Goal: Transaction & Acquisition: Purchase product/service

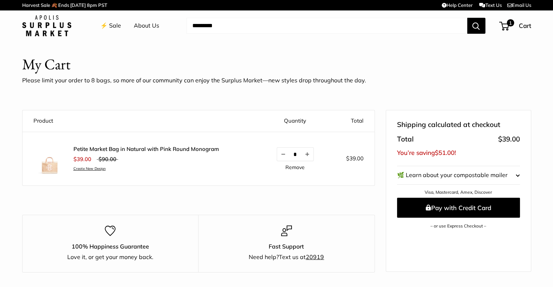
click at [152, 152] on div "Petite Market Bag in Natural with Pink Round Monogram $39.00 $90.00 Create New …" at bounding box center [145, 159] width 145 height 27
click at [132, 168] on link "Create New Design" at bounding box center [145, 168] width 145 height 5
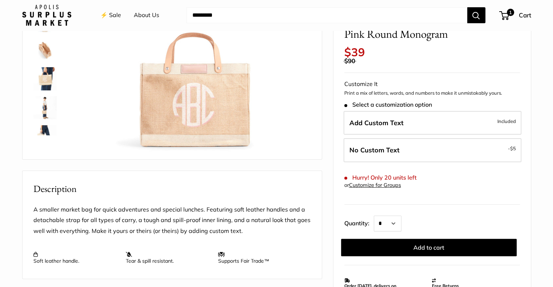
scroll to position [109, 0]
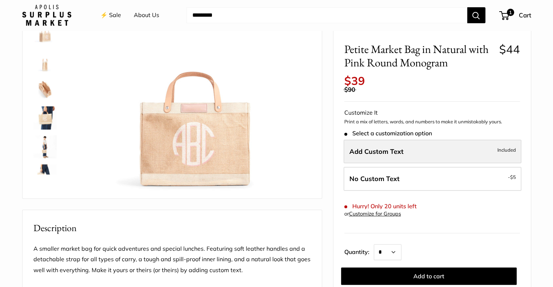
click at [429, 157] on label "Add Custom Text Included" at bounding box center [432, 152] width 178 height 24
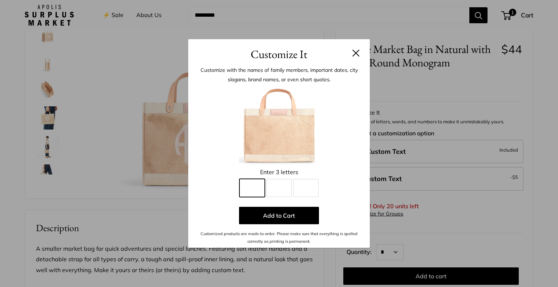
click at [250, 187] on input "Line 1" at bounding box center [251, 188] width 25 height 18
type input "*"
click at [282, 189] on input "Line 2" at bounding box center [278, 188] width 25 height 18
type input "*"
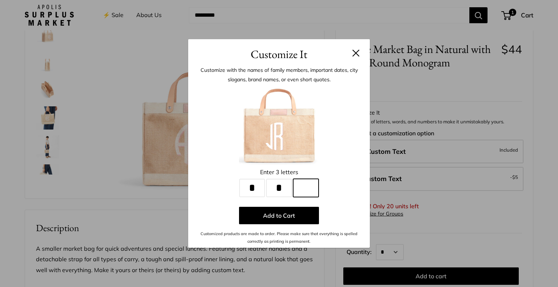
click at [308, 188] on input "Line 3" at bounding box center [305, 188] width 25 height 18
type input "*"
click at [287, 216] on button "Add to Cart" at bounding box center [279, 215] width 80 height 17
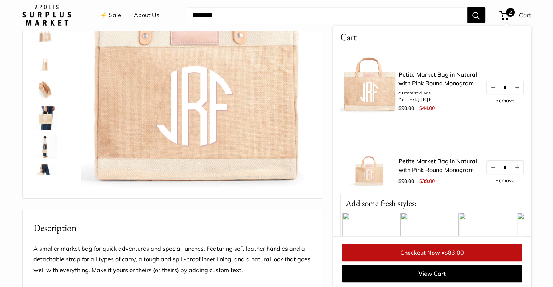
click at [458, 184] on div "$90.00 $39.00" at bounding box center [438, 181] width 80 height 11
click at [423, 157] on link "Petite Market Bag in Natural with Pink Round Monogram" at bounding box center [438, 165] width 80 height 17
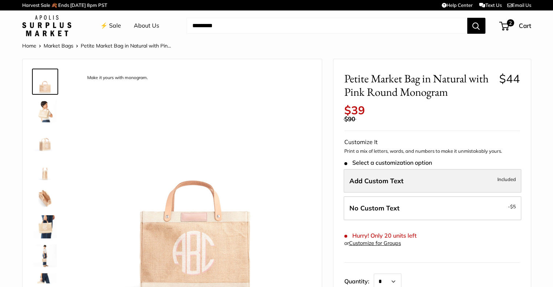
click at [414, 177] on label "Add Custom Text Included" at bounding box center [432, 181] width 178 height 24
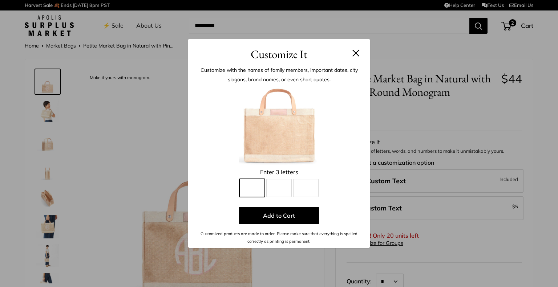
click at [248, 185] on input "Line 1" at bounding box center [251, 188] width 25 height 18
type input "*"
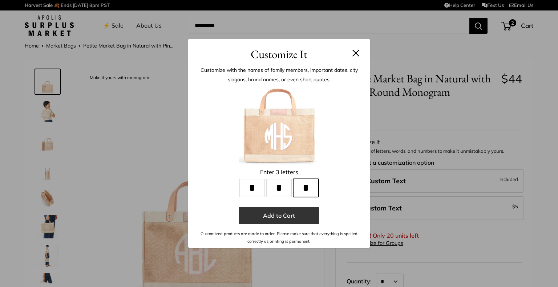
type input "*"
click at [285, 214] on button "Add to Cart" at bounding box center [279, 215] width 80 height 17
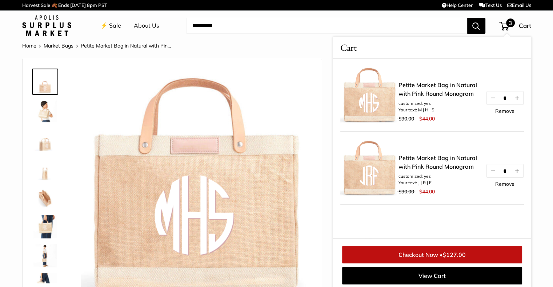
scroll to position [3, 0]
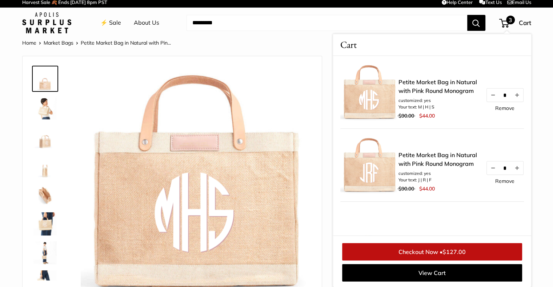
click at [507, 24] on span "3" at bounding box center [504, 23] width 10 height 9
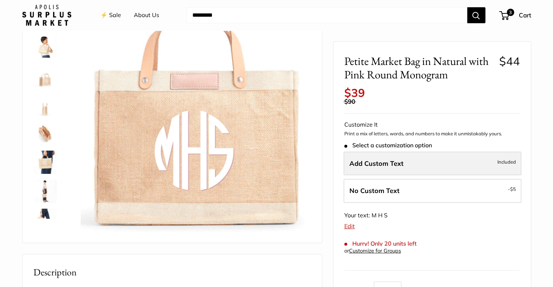
scroll to position [0, 0]
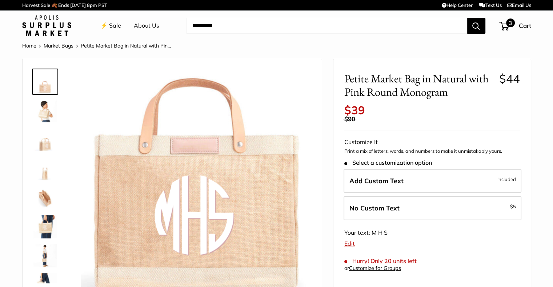
click at [504, 26] on span "3" at bounding box center [504, 26] width 10 height 9
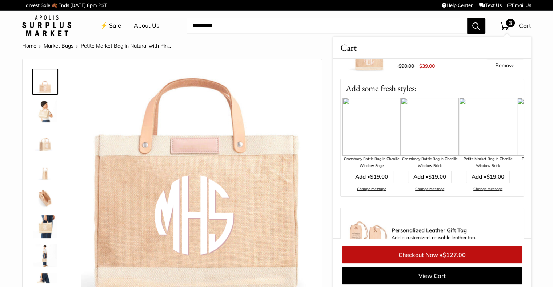
scroll to position [126, 0]
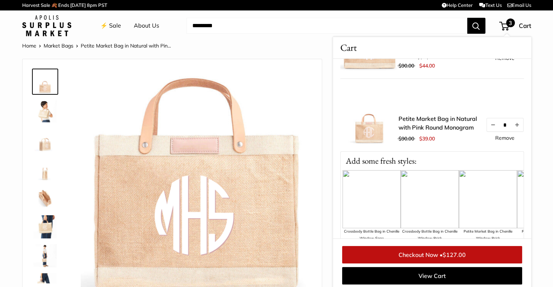
click at [500, 136] on link "Remove" at bounding box center [504, 138] width 19 height 5
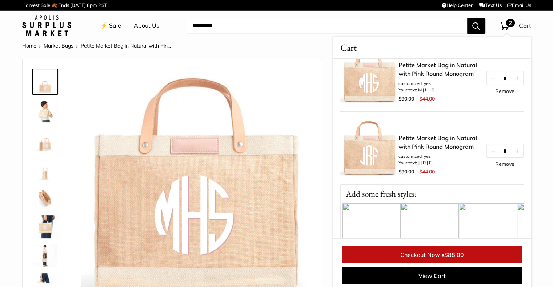
scroll to position [0, 0]
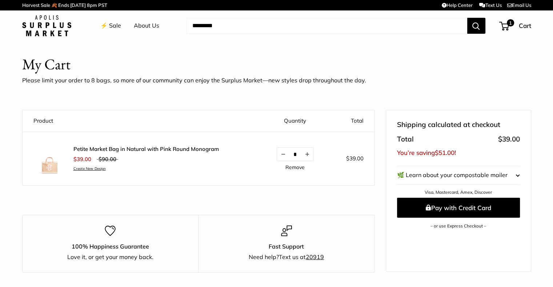
click at [130, 148] on link "Petite Market Bag in Natural with Pink Round Monogram" at bounding box center [145, 149] width 145 height 7
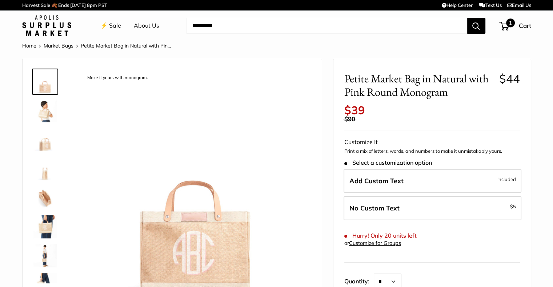
click at [502, 27] on span at bounding box center [502, 26] width 2 height 2
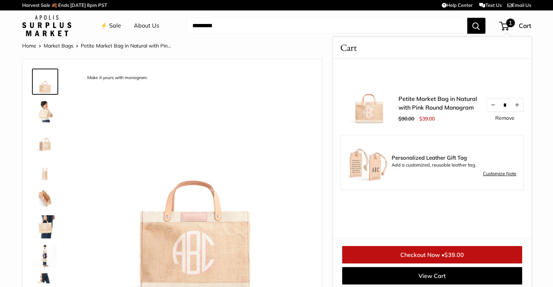
click at [458, 115] on div "$90.00 $39.00" at bounding box center [438, 118] width 80 height 11
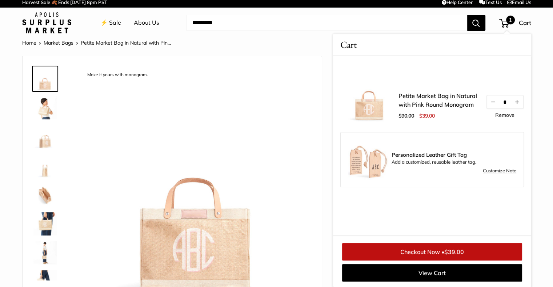
click at [240, 242] on img at bounding box center [196, 182] width 230 height 230
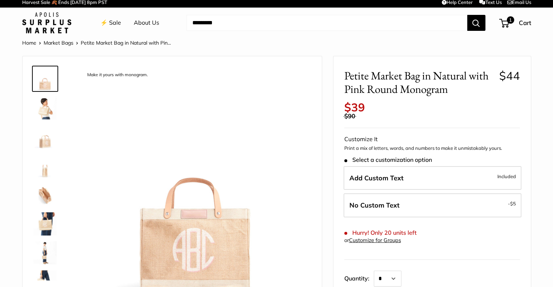
scroll to position [72, 0]
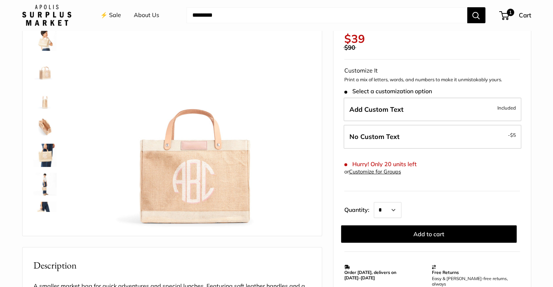
click at [188, 171] on img at bounding box center [196, 114] width 230 height 230
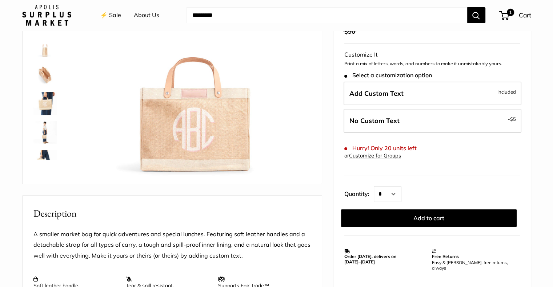
scroll to position [0, 0]
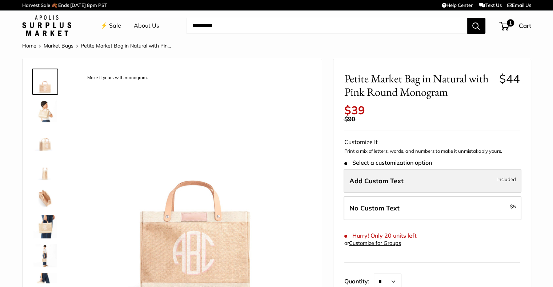
click at [392, 180] on span "Add Custom Text" at bounding box center [376, 181] width 54 height 8
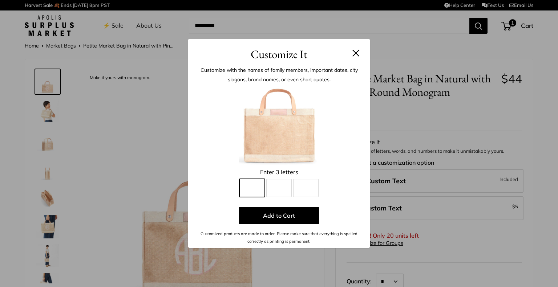
click at [264, 182] on input "Line 1" at bounding box center [251, 188] width 25 height 18
type input "*"
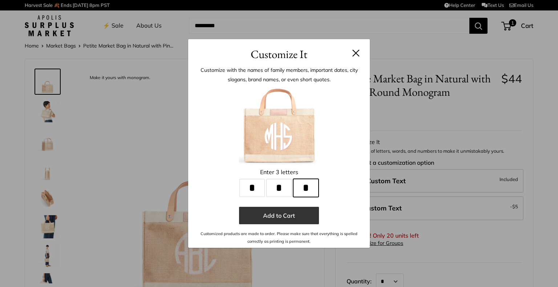
type input "*"
click at [287, 214] on button "Add to Cart" at bounding box center [279, 215] width 80 height 17
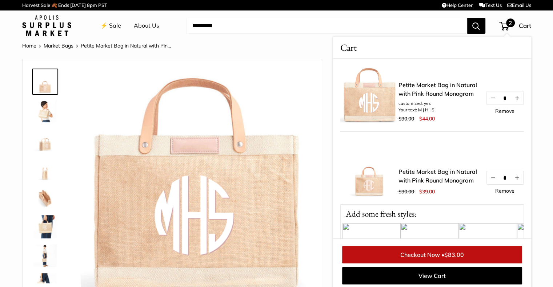
click at [500, 189] on link "Remove" at bounding box center [504, 191] width 19 height 5
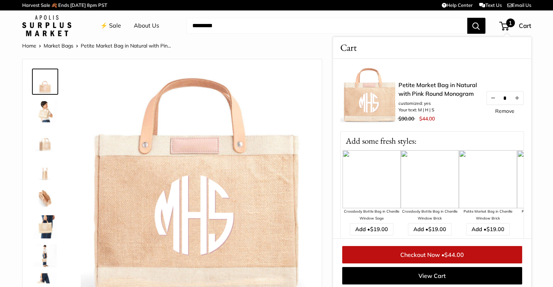
scroll to position [3, 0]
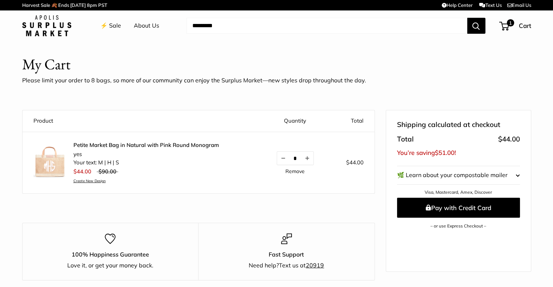
click at [171, 165] on li "Your text: M | H | S" at bounding box center [145, 163] width 145 height 8
click at [122, 144] on link "Petite Market Bag in Natural with Pink Round Monogram" at bounding box center [145, 145] width 145 height 7
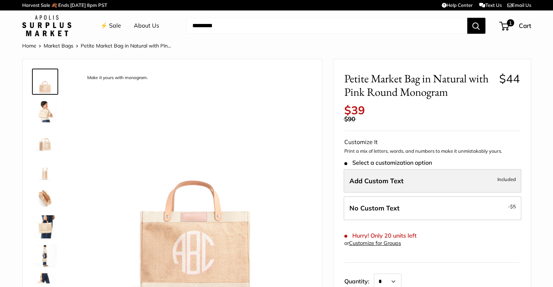
click at [424, 181] on label "Add Custom Text Included" at bounding box center [432, 181] width 178 height 24
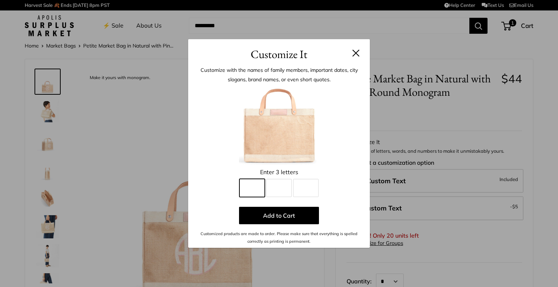
click at [255, 186] on input "Line 1" at bounding box center [251, 188] width 25 height 18
type input "*"
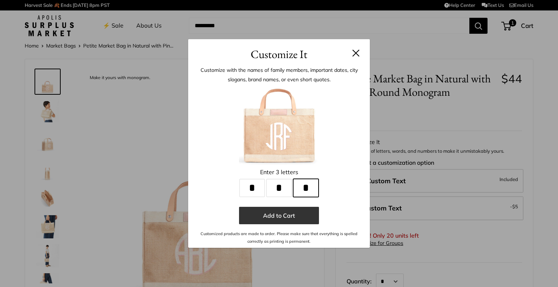
type input "*"
click at [280, 216] on button "Add to Cart" at bounding box center [279, 215] width 80 height 17
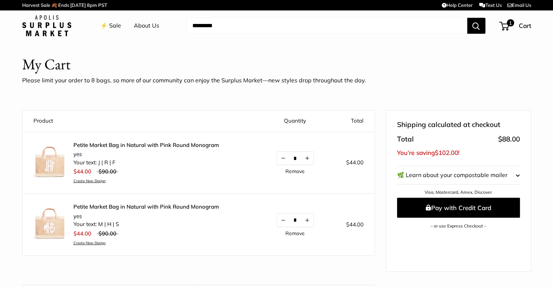
click at [145, 144] on link "Petite Market Bag in Natural with Pink Round Monogram" at bounding box center [145, 145] width 145 height 7
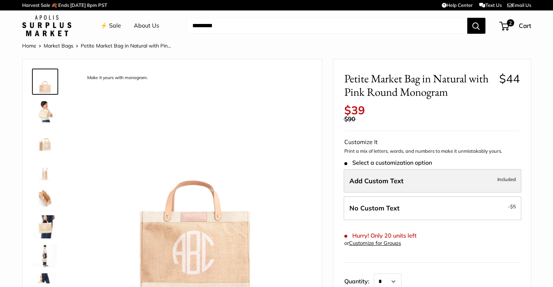
click at [387, 180] on span "Add Custom Text" at bounding box center [376, 181] width 54 height 8
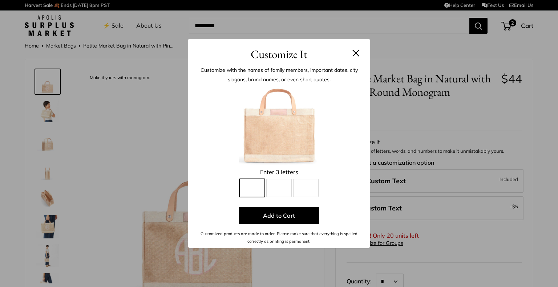
click at [251, 185] on input "Line 1" at bounding box center [251, 188] width 25 height 18
type input "*"
click at [356, 54] on button at bounding box center [355, 52] width 7 height 7
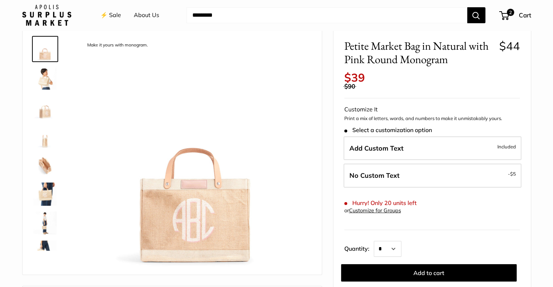
scroll to position [109, 0]
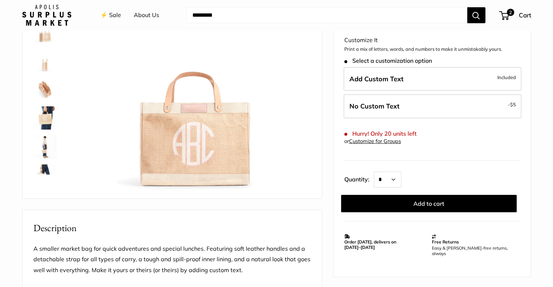
click at [45, 91] on img at bounding box center [44, 88] width 23 height 23
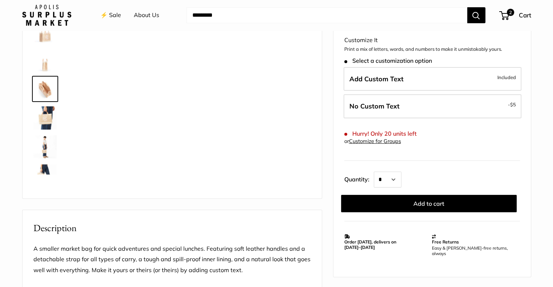
scroll to position [23, 0]
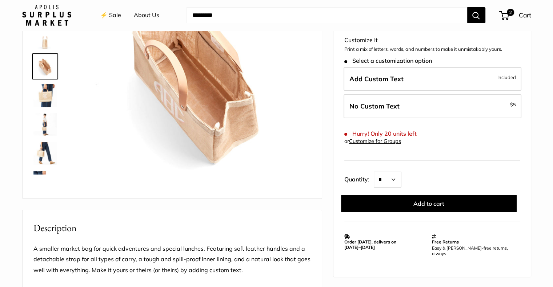
click at [42, 107] on link at bounding box center [45, 95] width 26 height 26
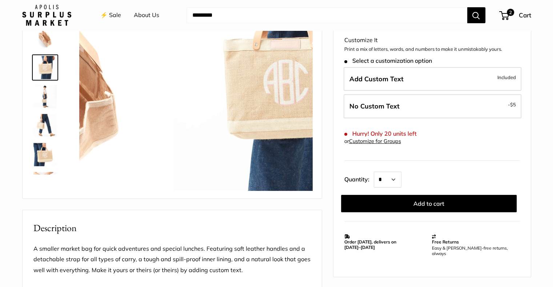
scroll to position [52, 0]
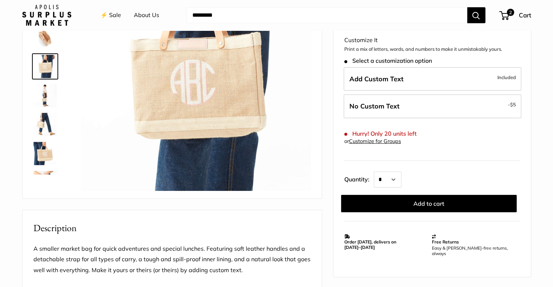
click at [44, 152] on img at bounding box center [44, 153] width 23 height 23
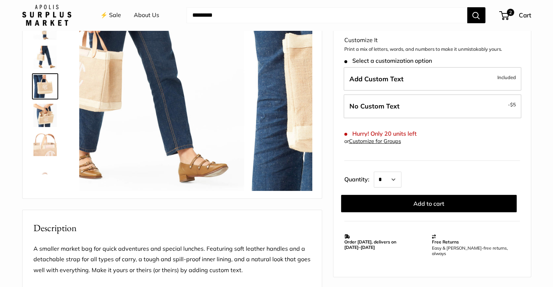
scroll to position [139, 0]
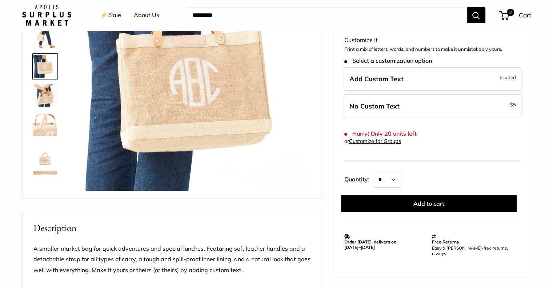
click at [44, 130] on img at bounding box center [44, 124] width 23 height 23
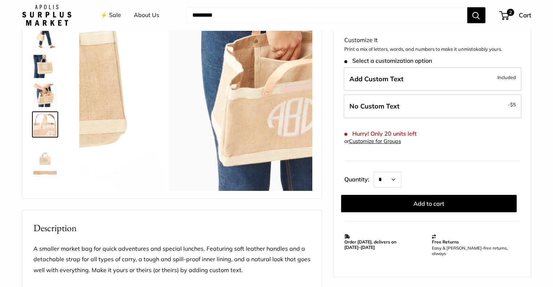
scroll to position [192, 0]
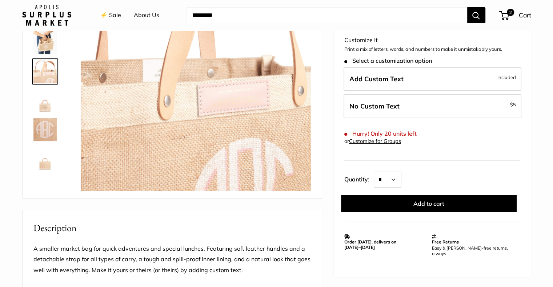
click at [47, 105] on img at bounding box center [44, 100] width 23 height 23
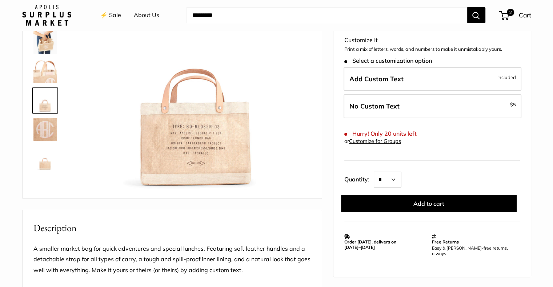
click at [51, 74] on img at bounding box center [44, 71] width 23 height 23
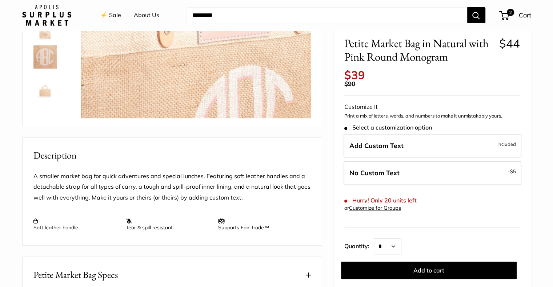
scroll to position [36, 0]
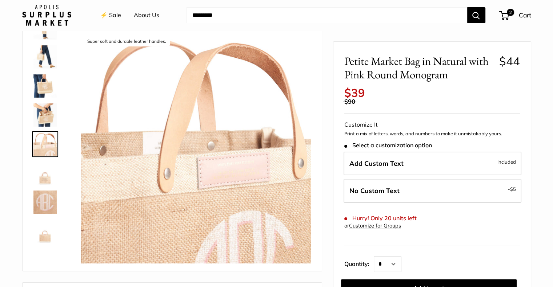
click at [40, 115] on img at bounding box center [44, 115] width 23 height 23
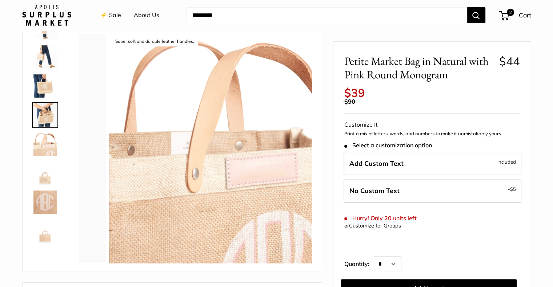
scroll to position [168, 0]
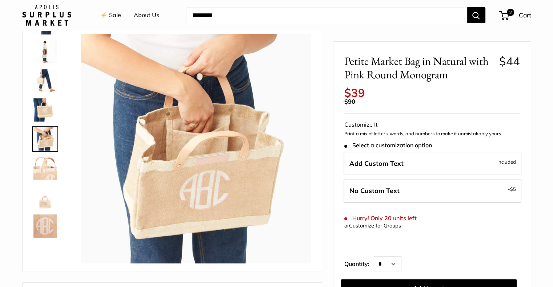
click at [45, 110] on img at bounding box center [44, 109] width 23 height 23
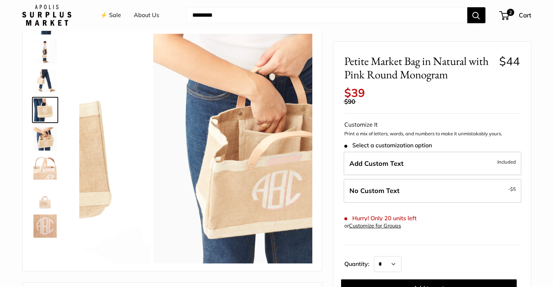
scroll to position [139, 0]
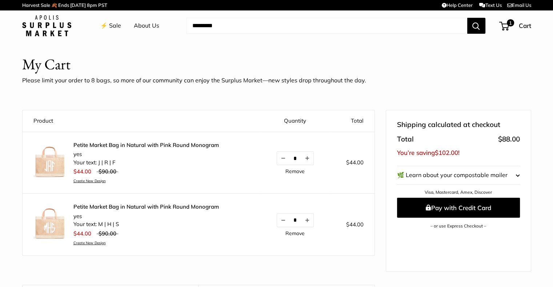
click at [295, 233] on link "Remove" at bounding box center [294, 233] width 19 height 5
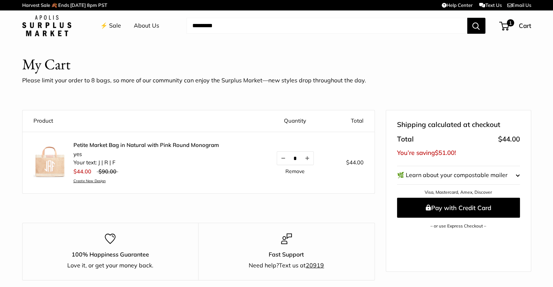
click at [398, 238] on shop-pay-wallet-button at bounding box center [397, 235] width 1 height 7
